Goal: Transaction & Acquisition: Purchase product/service

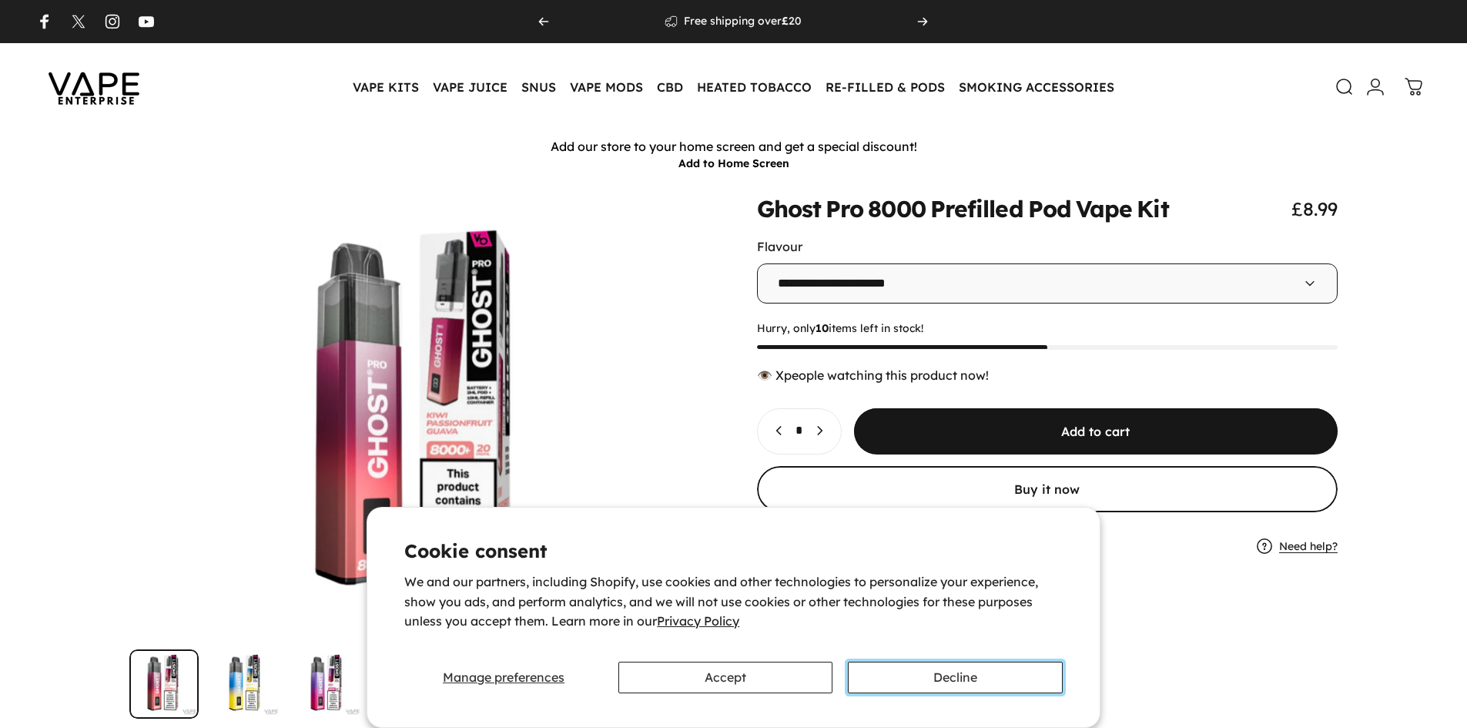
click at [986, 673] on button "Decline" at bounding box center [955, 678] width 214 height 32
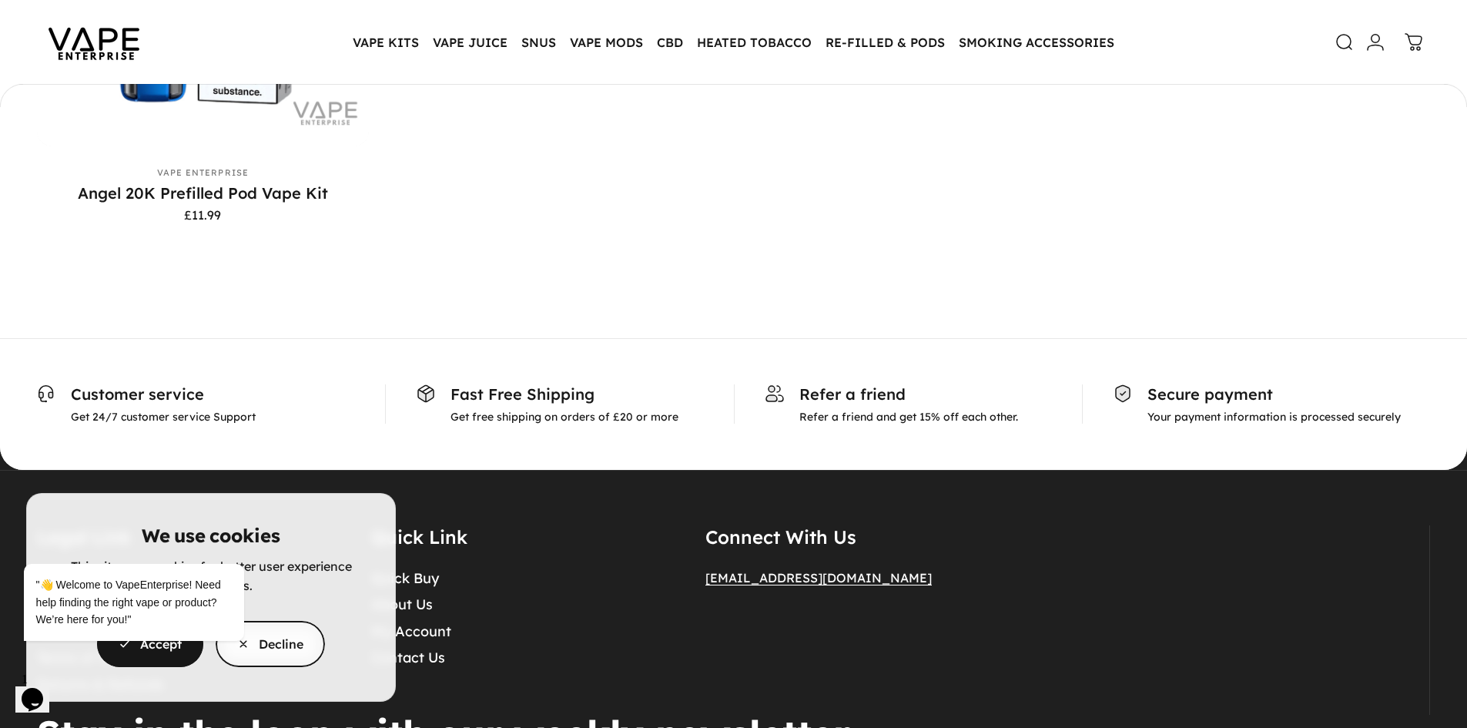
scroll to position [7248, 0]
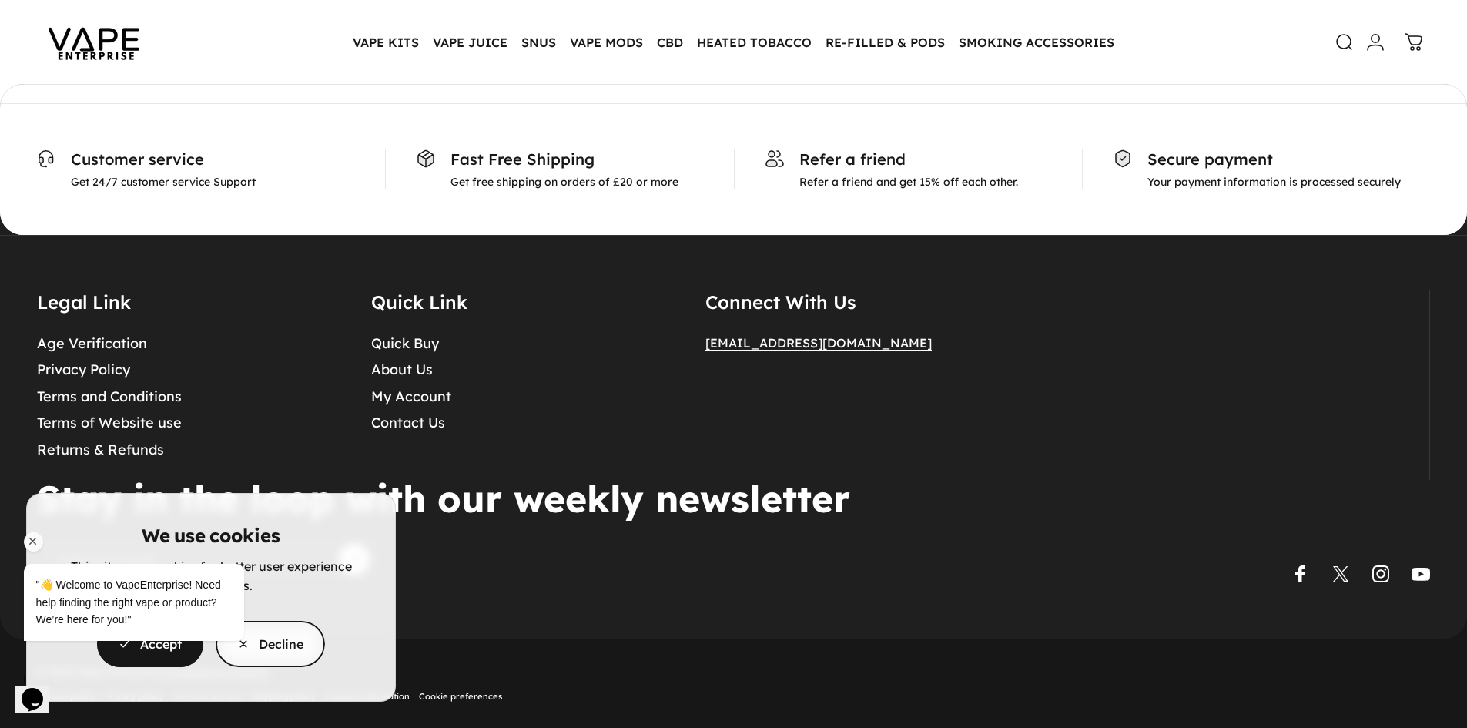
click at [273, 640] on div ""👋 Welcome to VapeEnterprise! Need help finding the right vape or product? We’r…" at bounding box center [154, 602] width 261 height 77
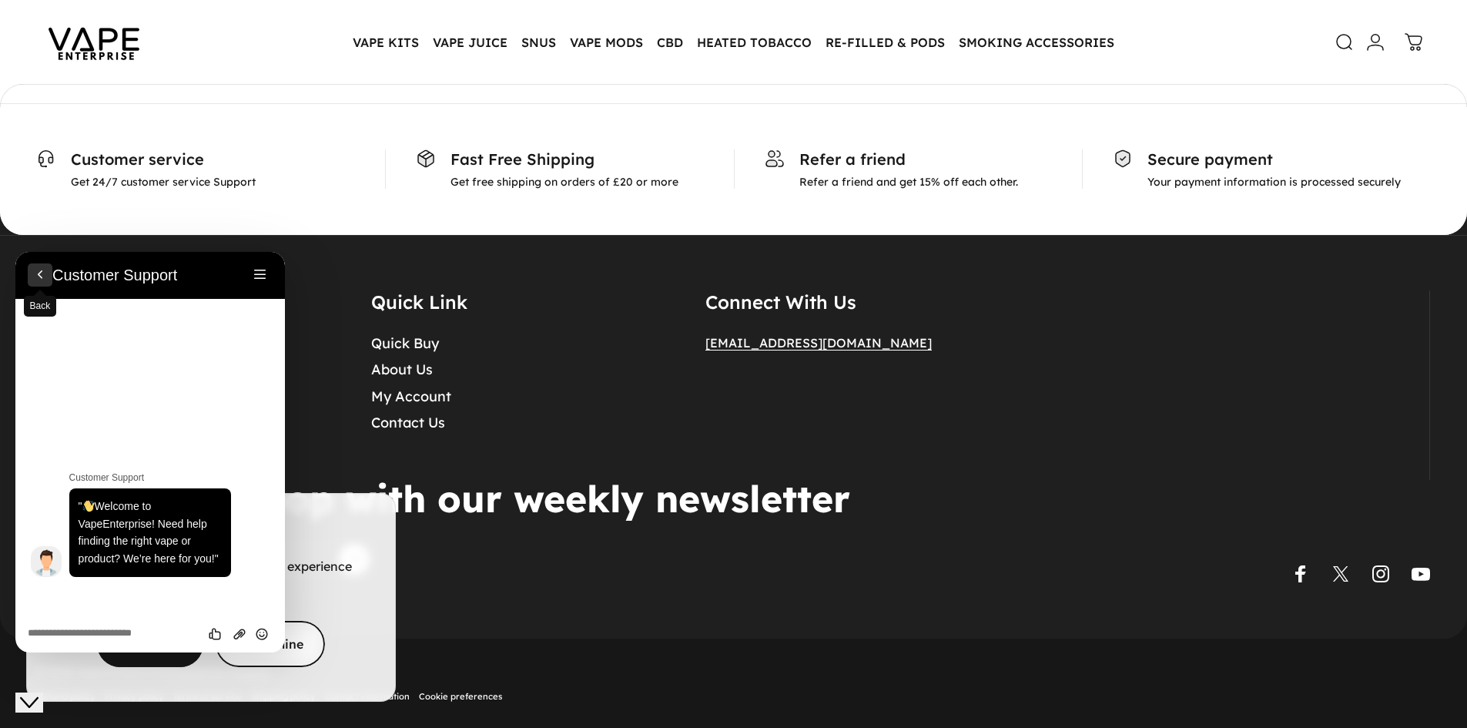
click at [38, 270] on button "Back" at bounding box center [40, 274] width 25 height 23
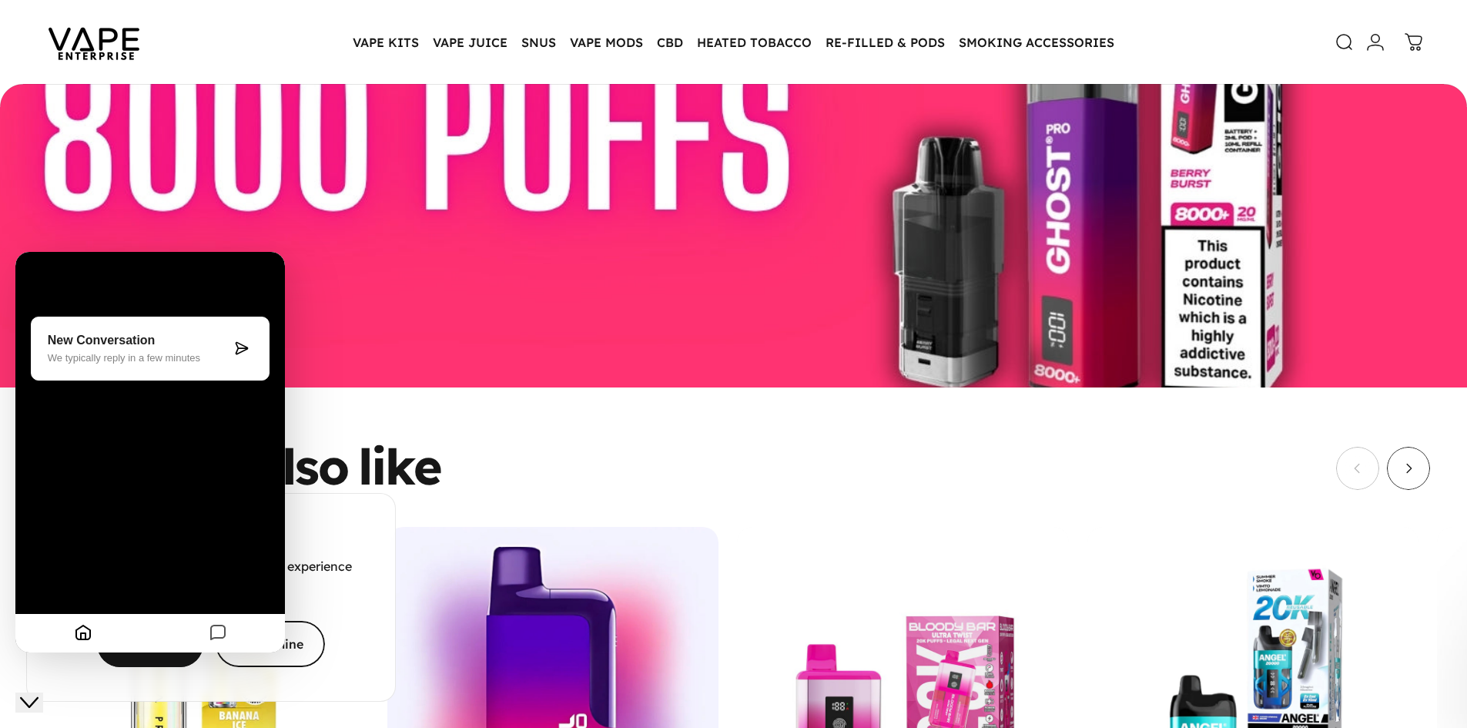
scroll to position [5477, 0]
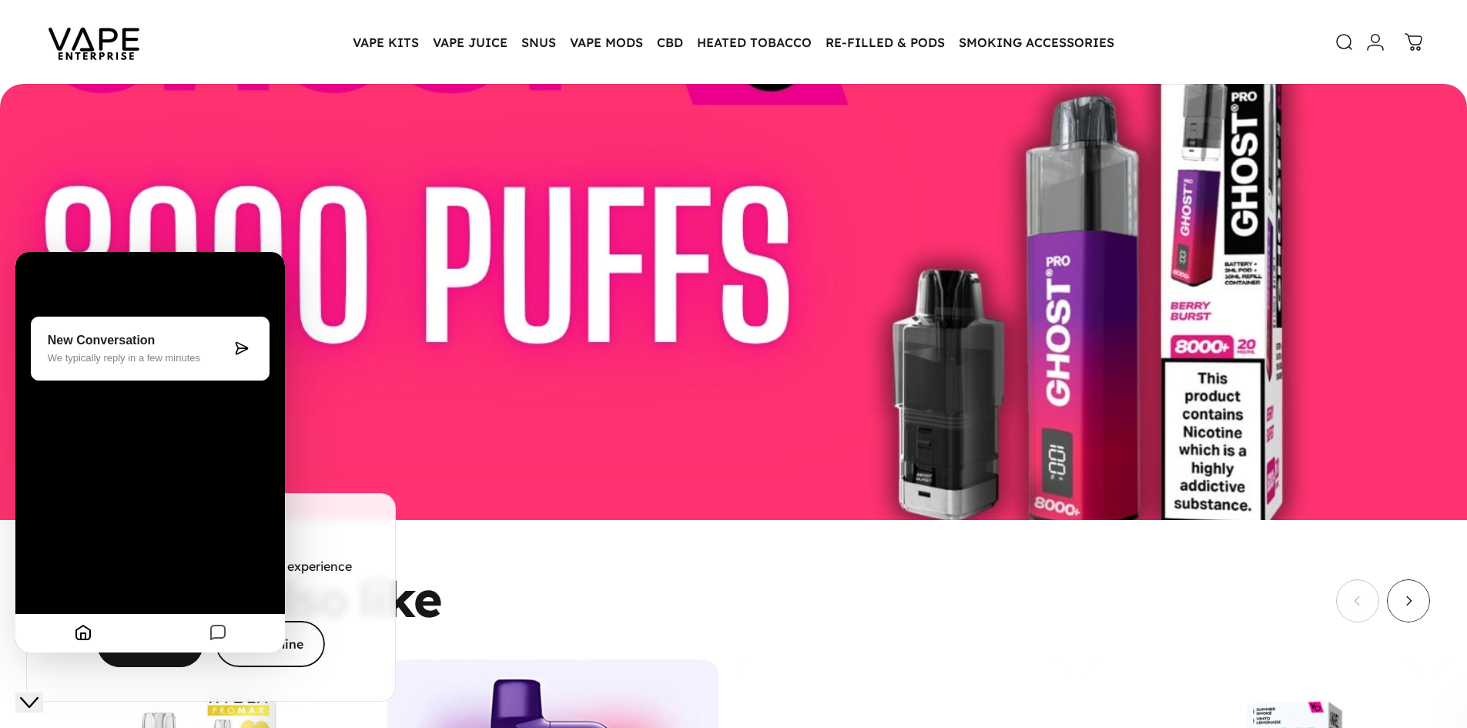
click at [39, 693] on div "Close Chat This icon closes the chat window." at bounding box center [29, 702] width 18 height 18
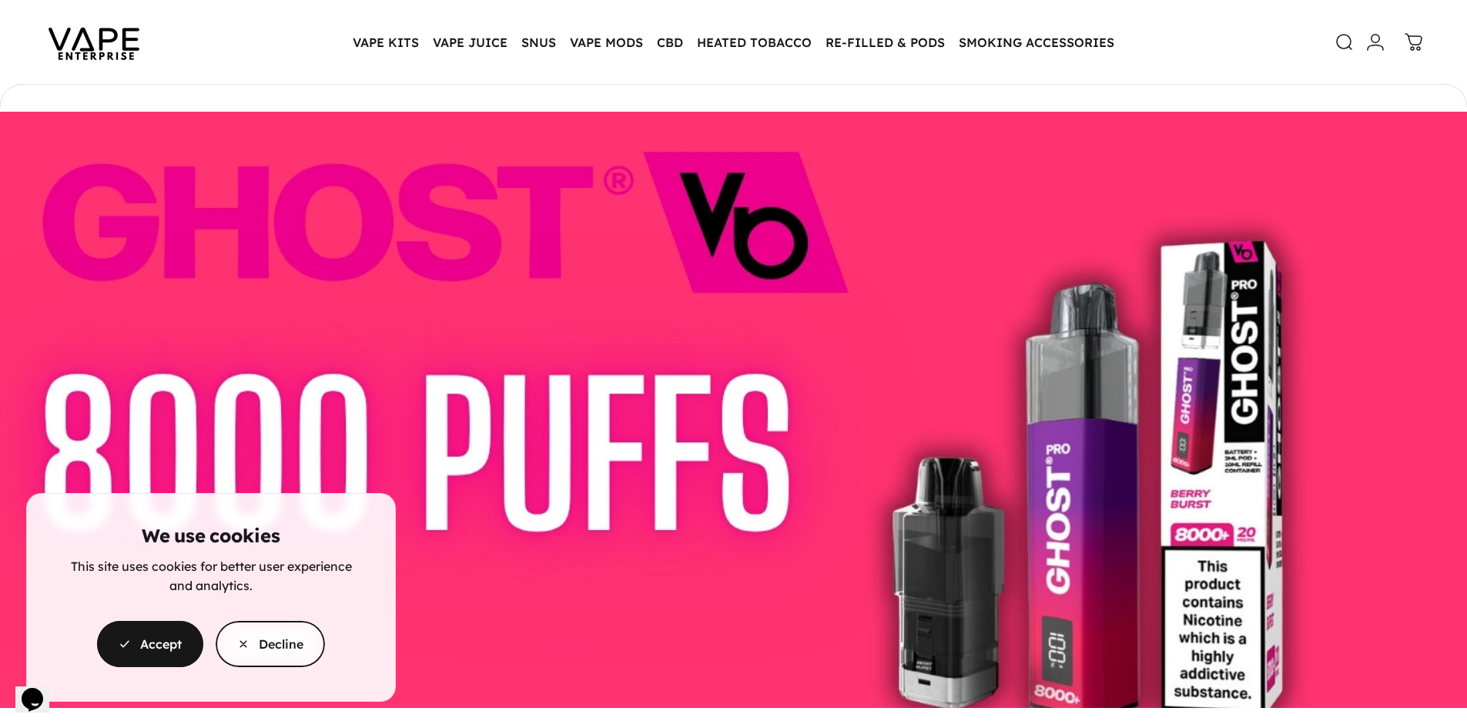
scroll to position [5092, 0]
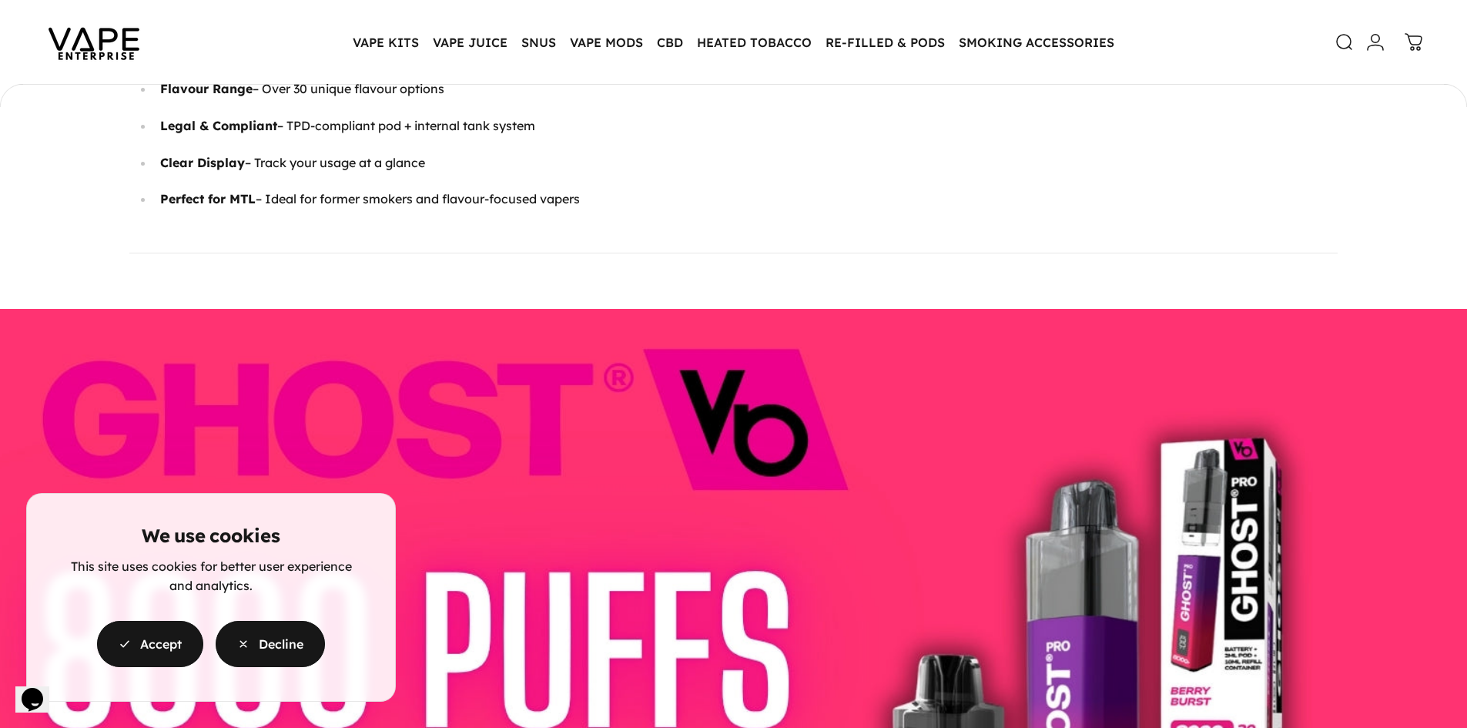
click at [280, 644] on span "button" at bounding box center [270, 644] width 164 height 92
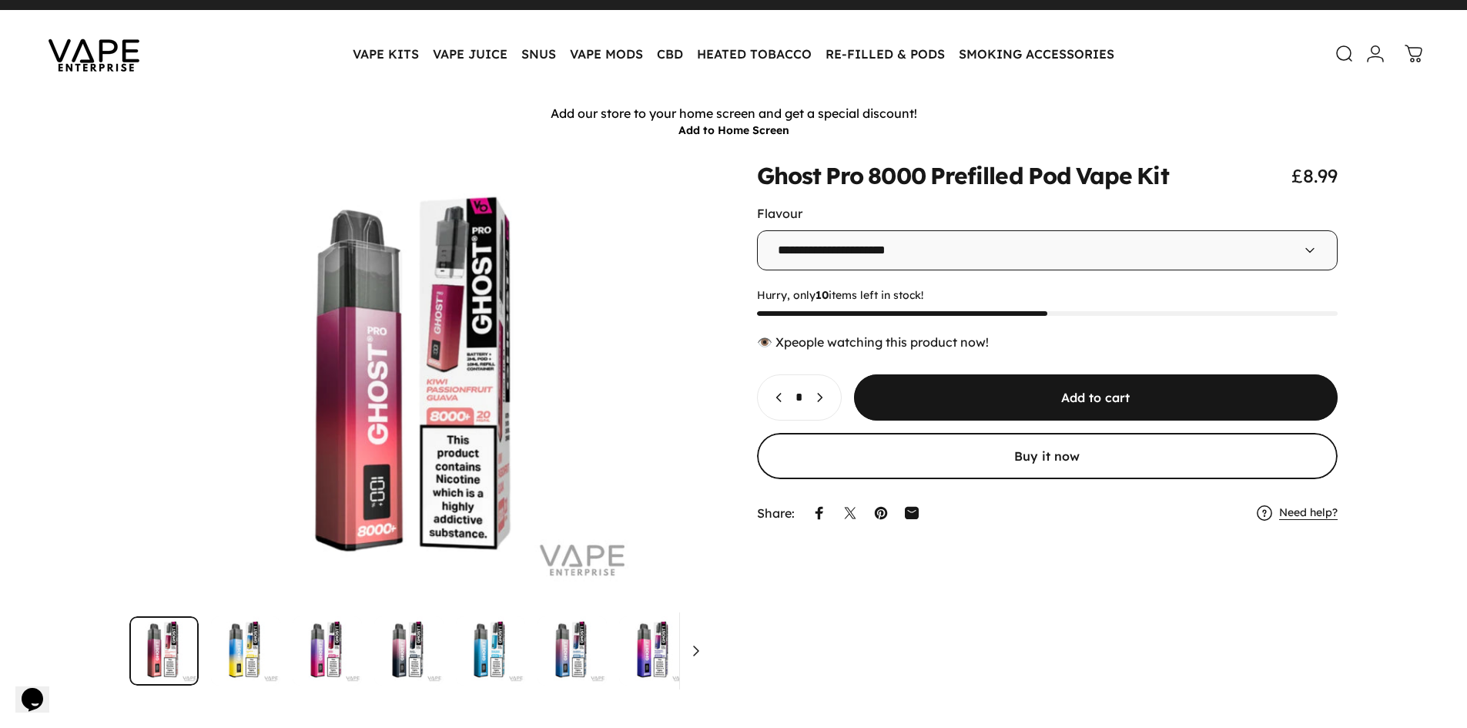
scroll to position [0, 0]
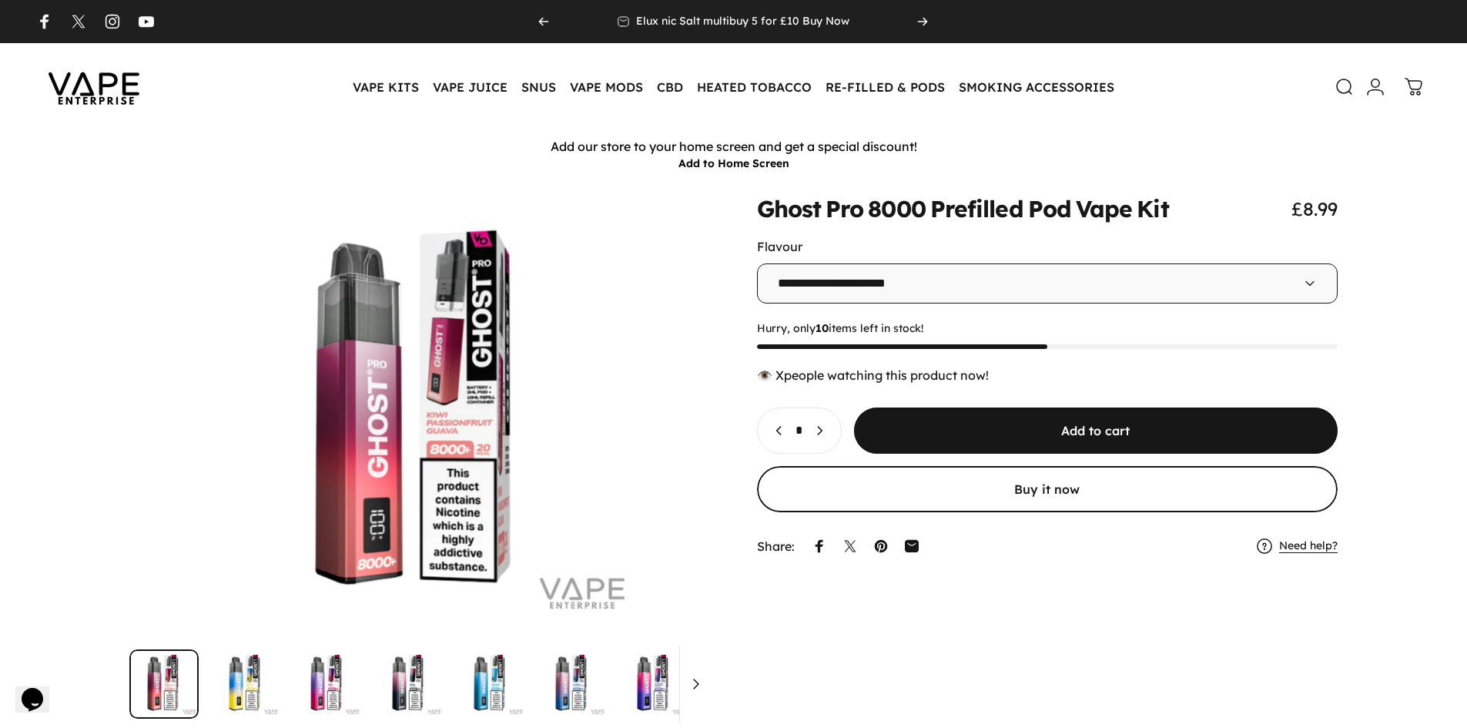
click at [763, 427] on button "Decrease quantity for Ghost Pro 8000 Prefilled Pod Vape Kit" at bounding box center [775, 430] width 35 height 45
click at [841, 428] on button "Increase quantity for Ghost Pro 8000 Prefilled Pod Vape Kit" at bounding box center [823, 430] width 35 height 45
click at [841, 429] on button "Increase quantity for Ghost Pro 8000 Prefilled Pod Vape Kit" at bounding box center [823, 430] width 35 height 45
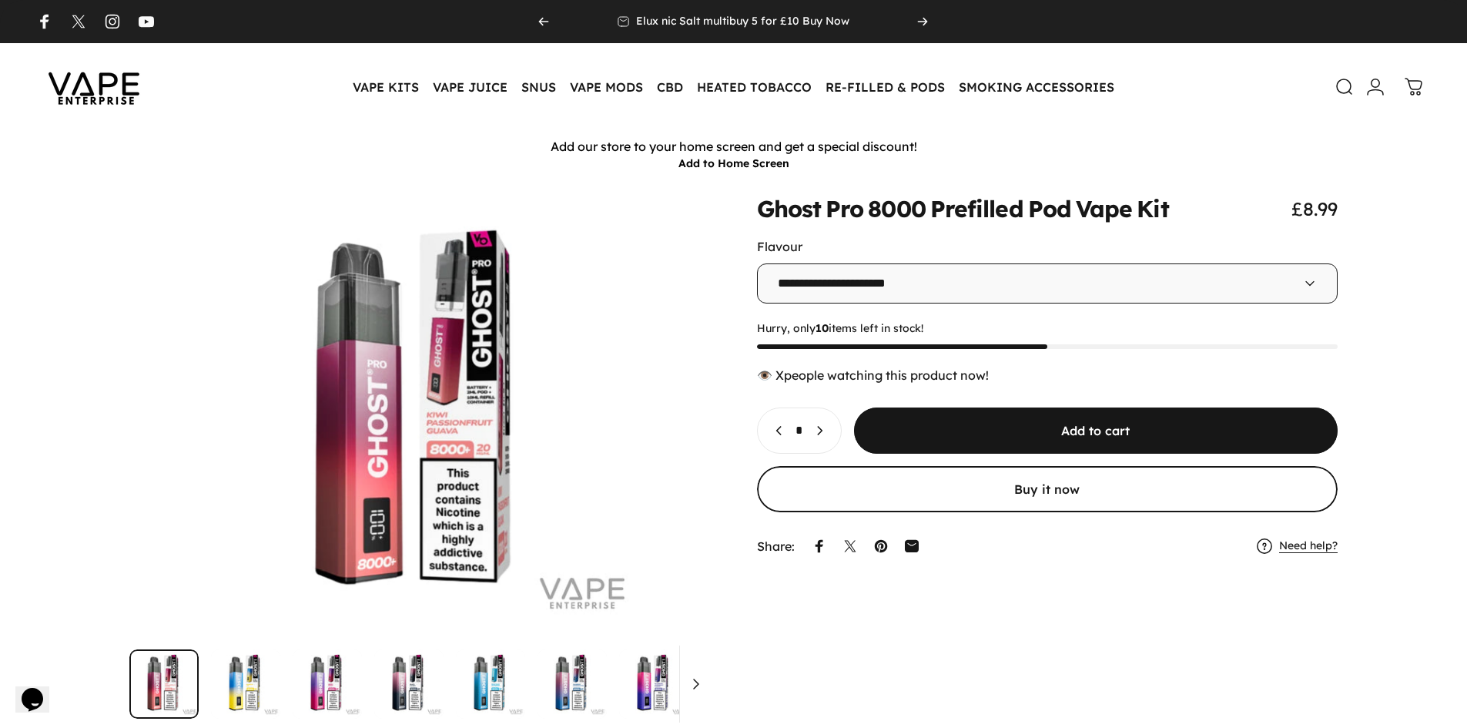
click at [775, 427] on icon "Decrease quantity for Ghost Pro 8000 Prefilled Pod Vape Kit" at bounding box center [779, 430] width 15 height 15
type input "*"
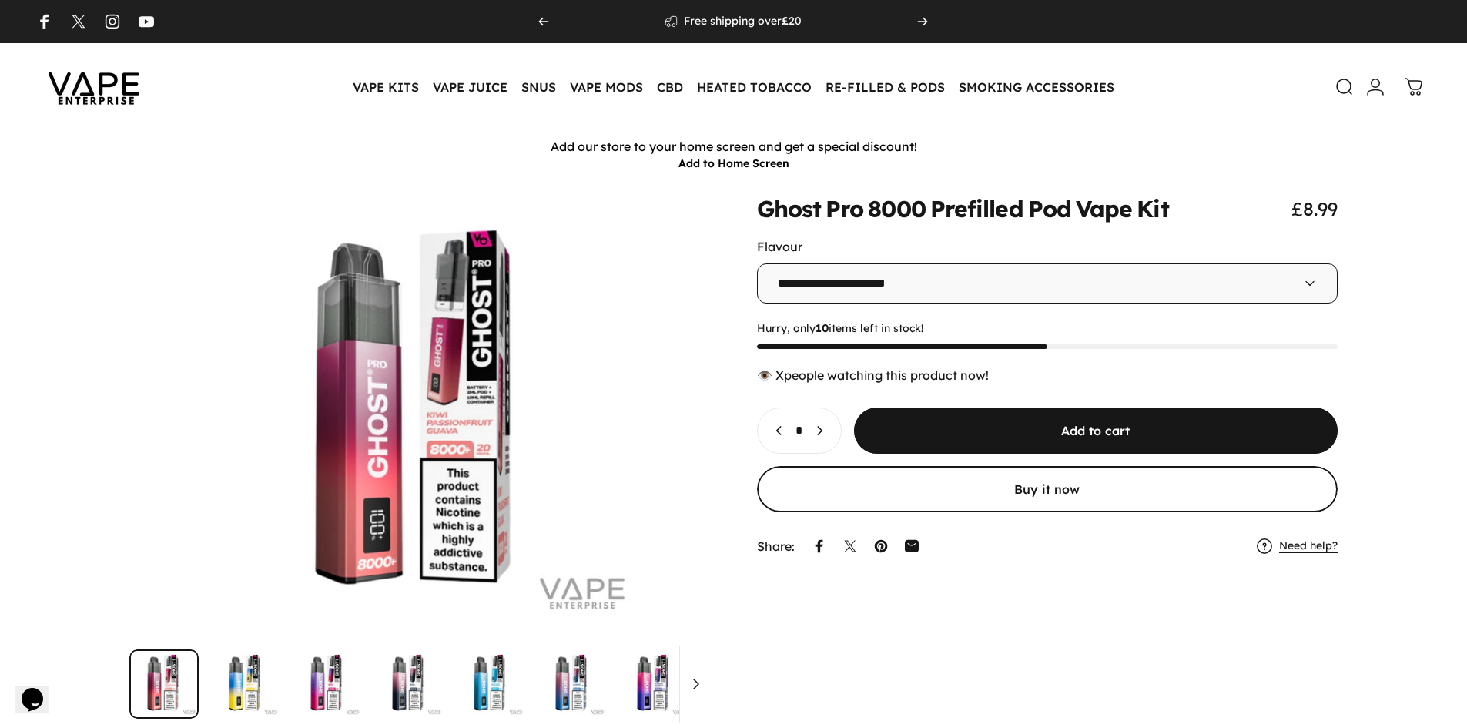
click at [775, 427] on icon "Decrease quantity for Ghost Pro 8000 Prefilled Pod Vape Kit" at bounding box center [779, 430] width 15 height 15
click at [1057, 284] on select "**********" at bounding box center [1047, 283] width 581 height 40
drag, startPoint x: 997, startPoint y: 347, endPoint x: 1142, endPoint y: 345, distance: 144.8
click at [1142, 345] on progress-bar at bounding box center [1047, 346] width 581 height 5
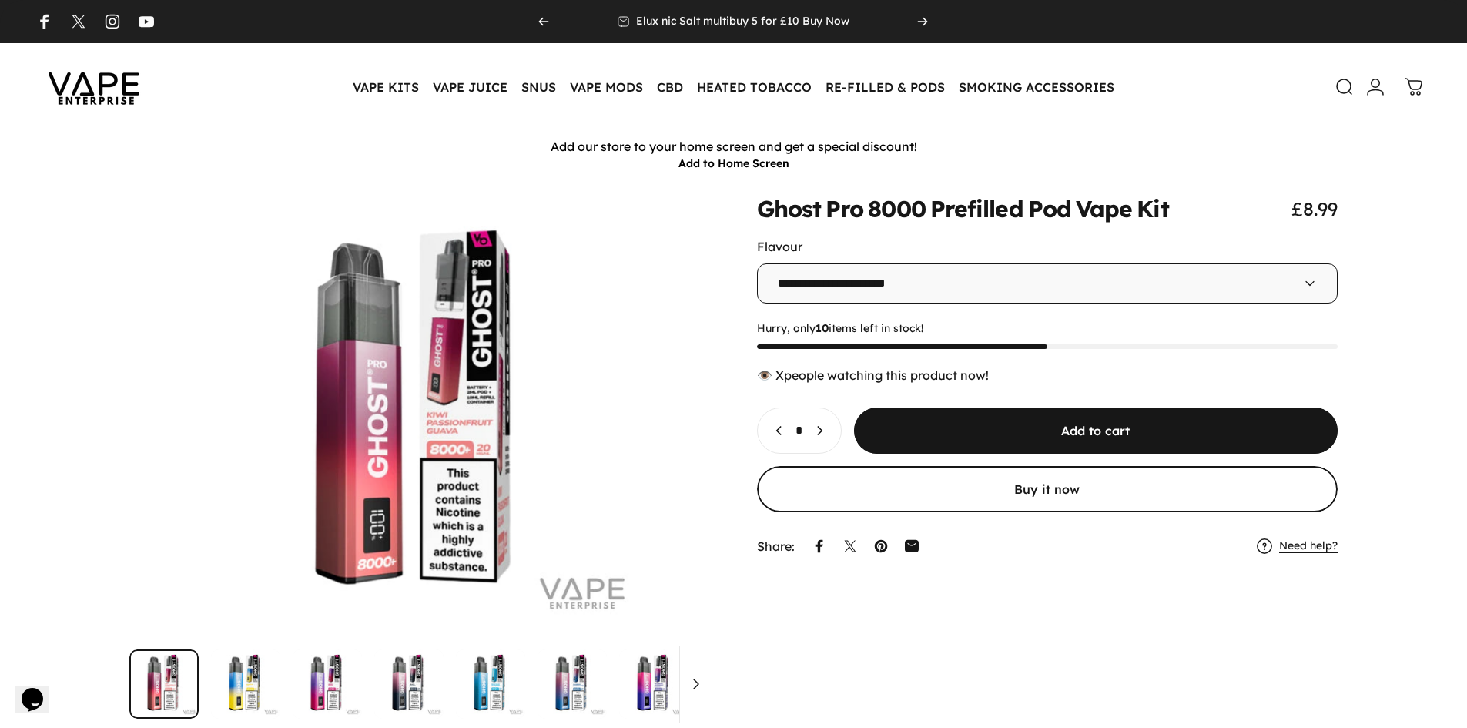
click at [1142, 345] on progress-bar at bounding box center [1047, 346] width 581 height 5
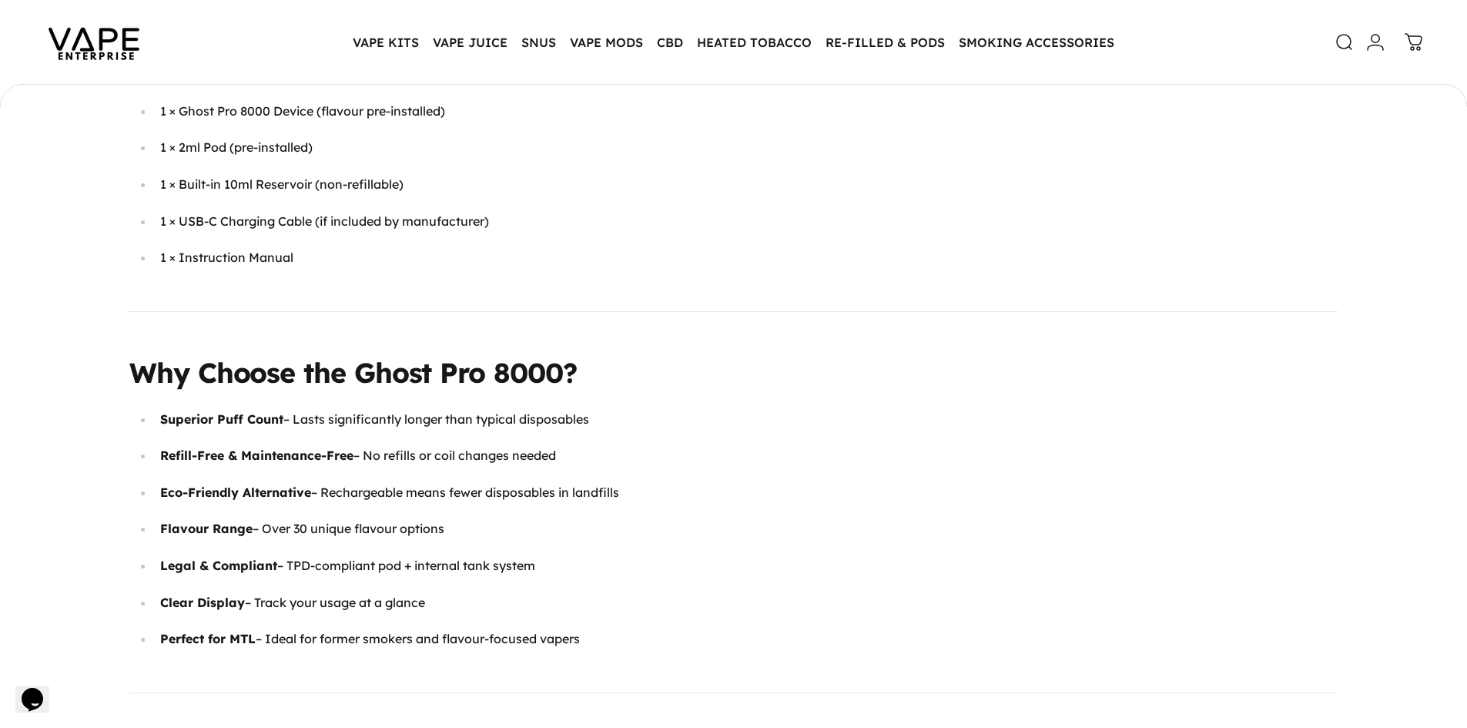
scroll to position [4617, 0]
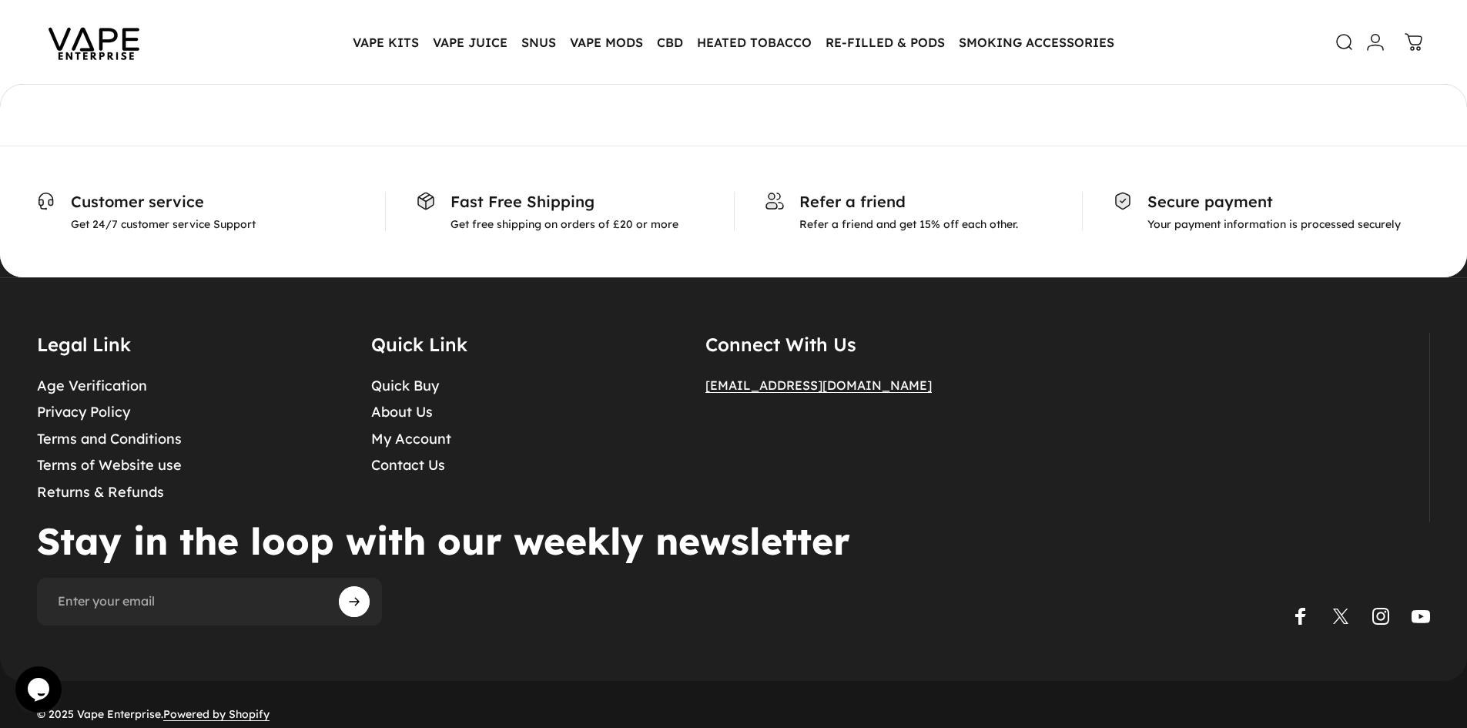
scroll to position [7248, 0]
